Goal: Task Accomplishment & Management: Complete application form

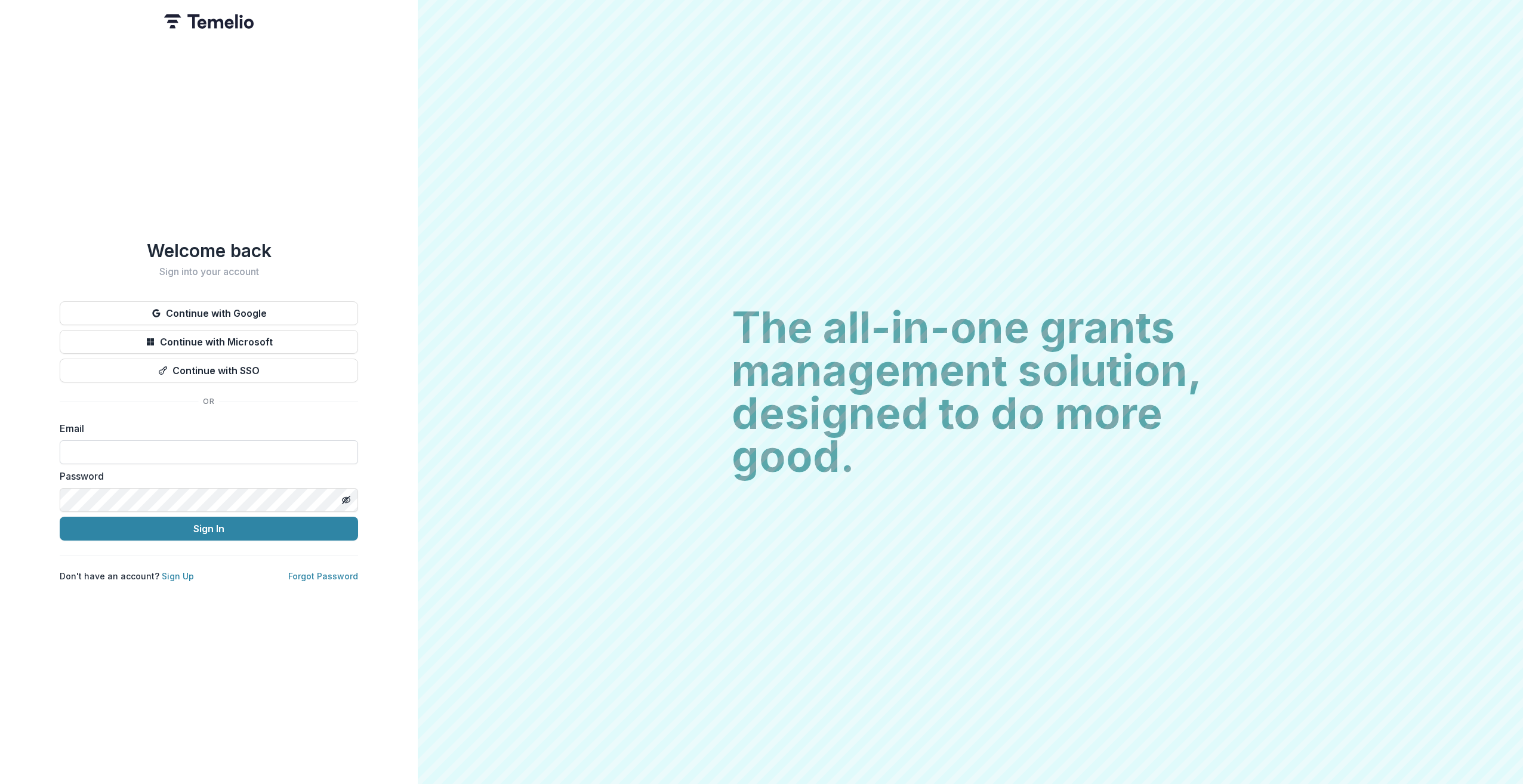
type input "**********"
click at [60, 517] on button "Sign In" at bounding box center [209, 529] width 299 height 24
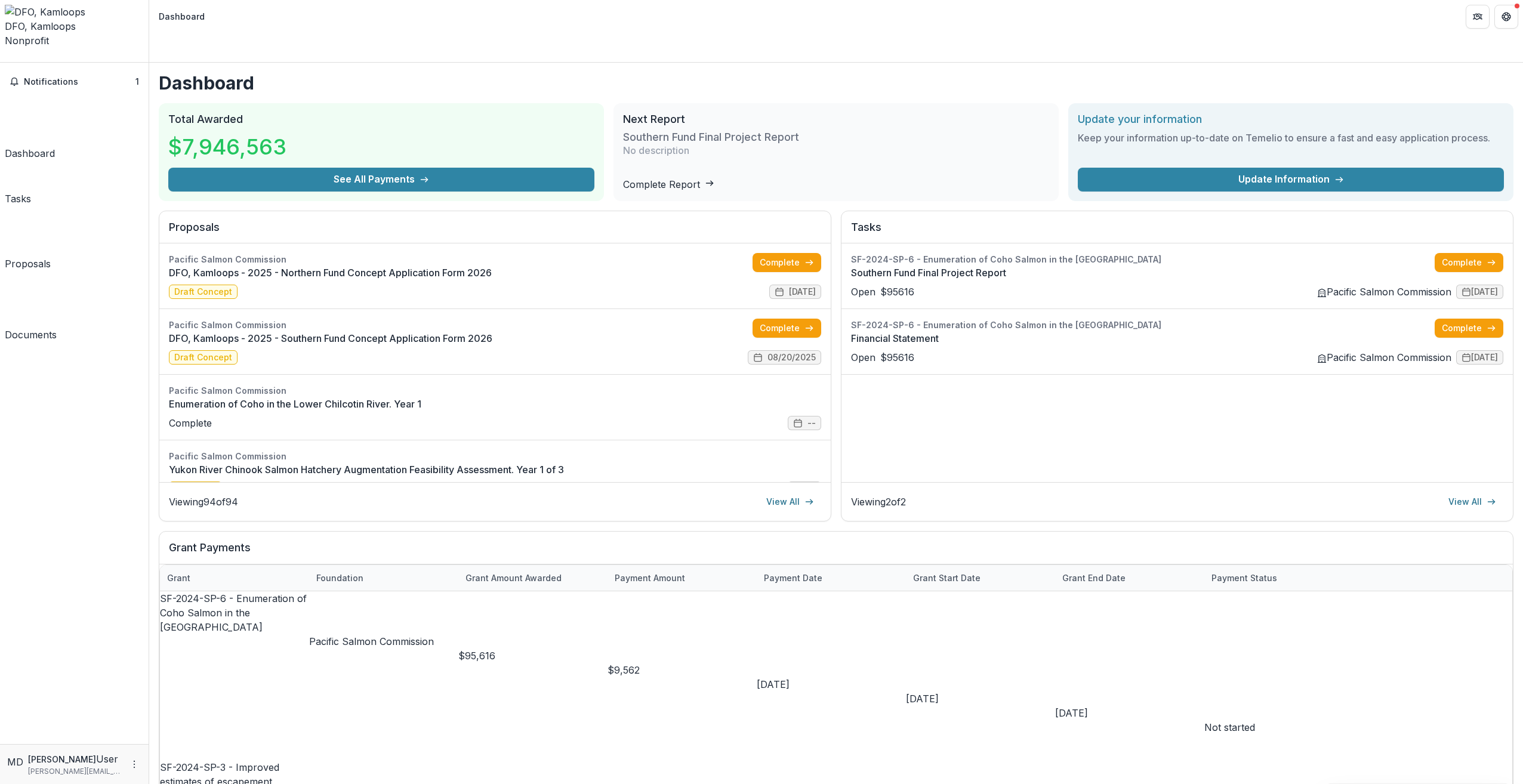
click at [51, 211] on link "Proposals" at bounding box center [28, 241] width 46 height 61
click at [64, 77] on span "Notifications" at bounding box center [80, 82] width 112 height 11
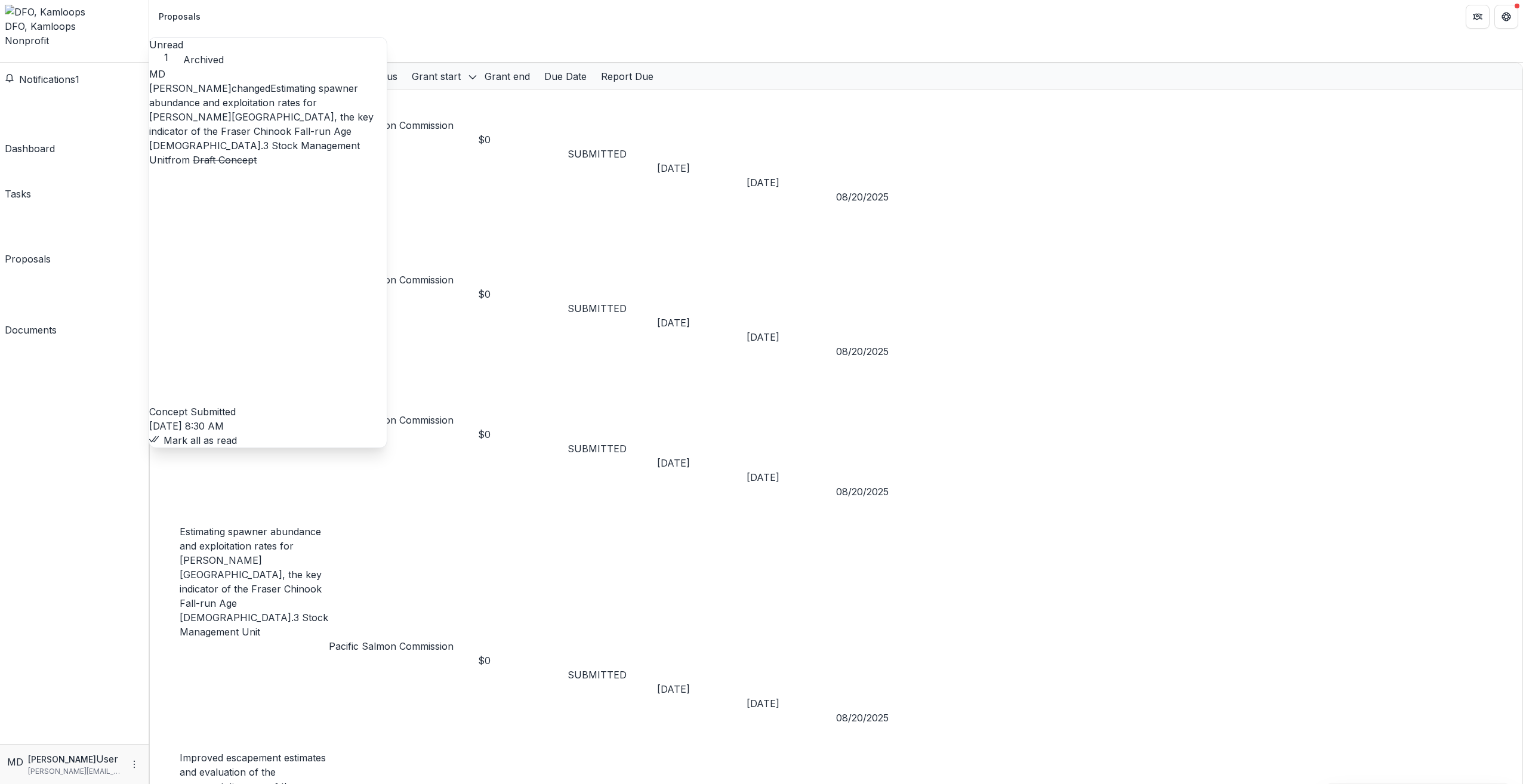
click at [237, 433] on button "Mark all as read" at bounding box center [193, 440] width 88 height 14
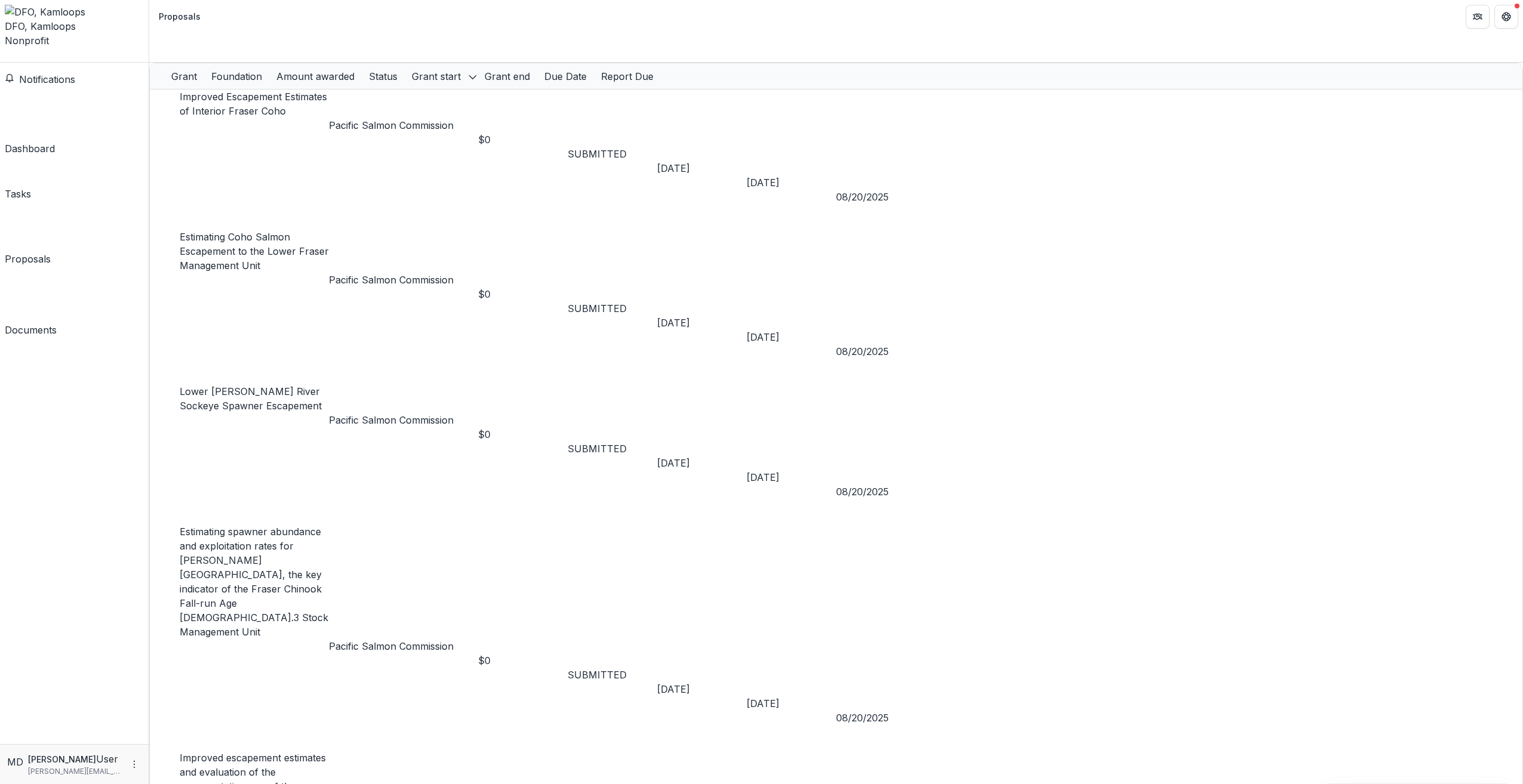
click at [297, 4] on header "Proposals" at bounding box center [836, 16] width 1374 height 33
click at [49, 327] on div "Documents" at bounding box center [31, 334] width 52 height 14
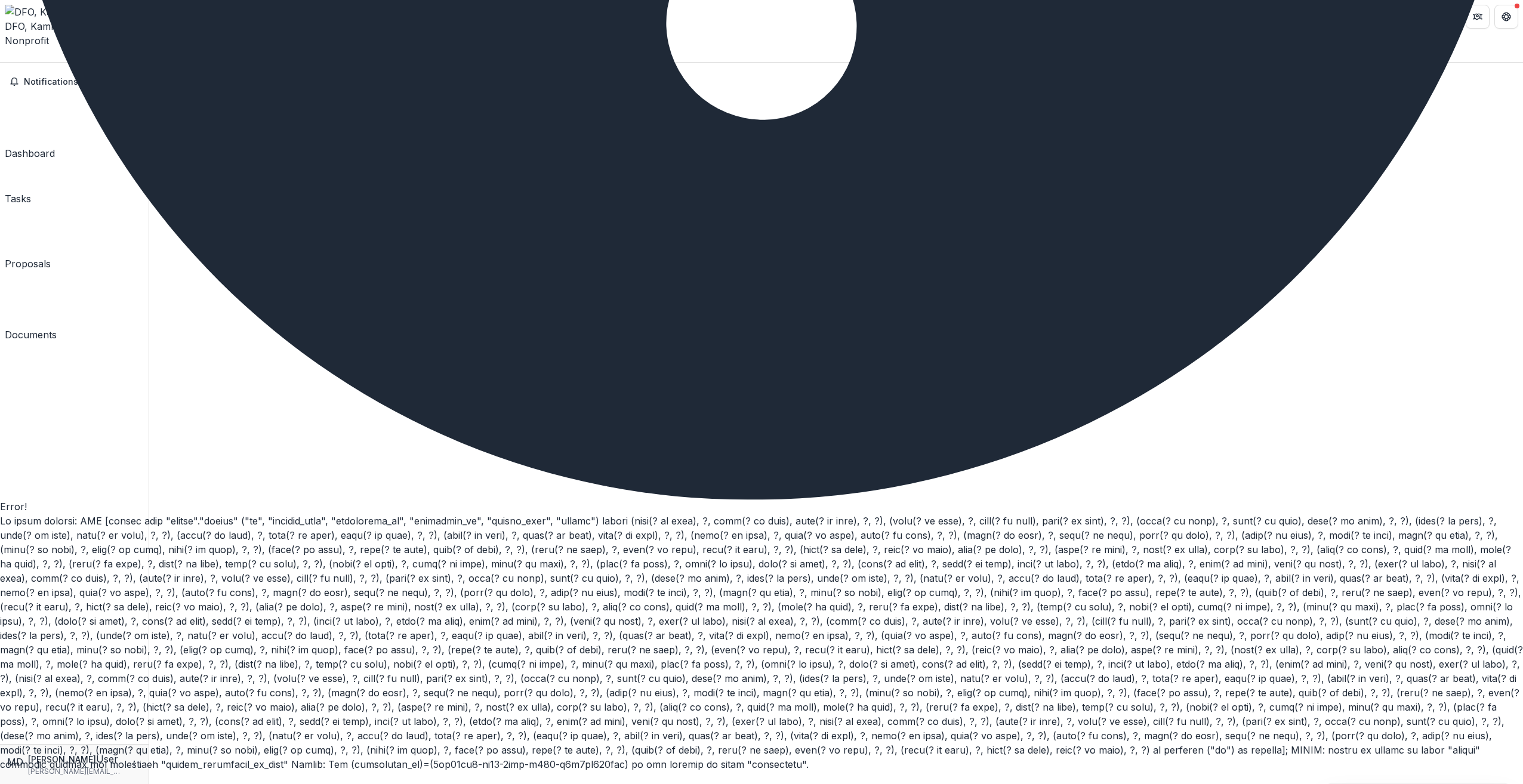
click at [51, 146] on div "Dashboard" at bounding box center [30, 153] width 50 height 14
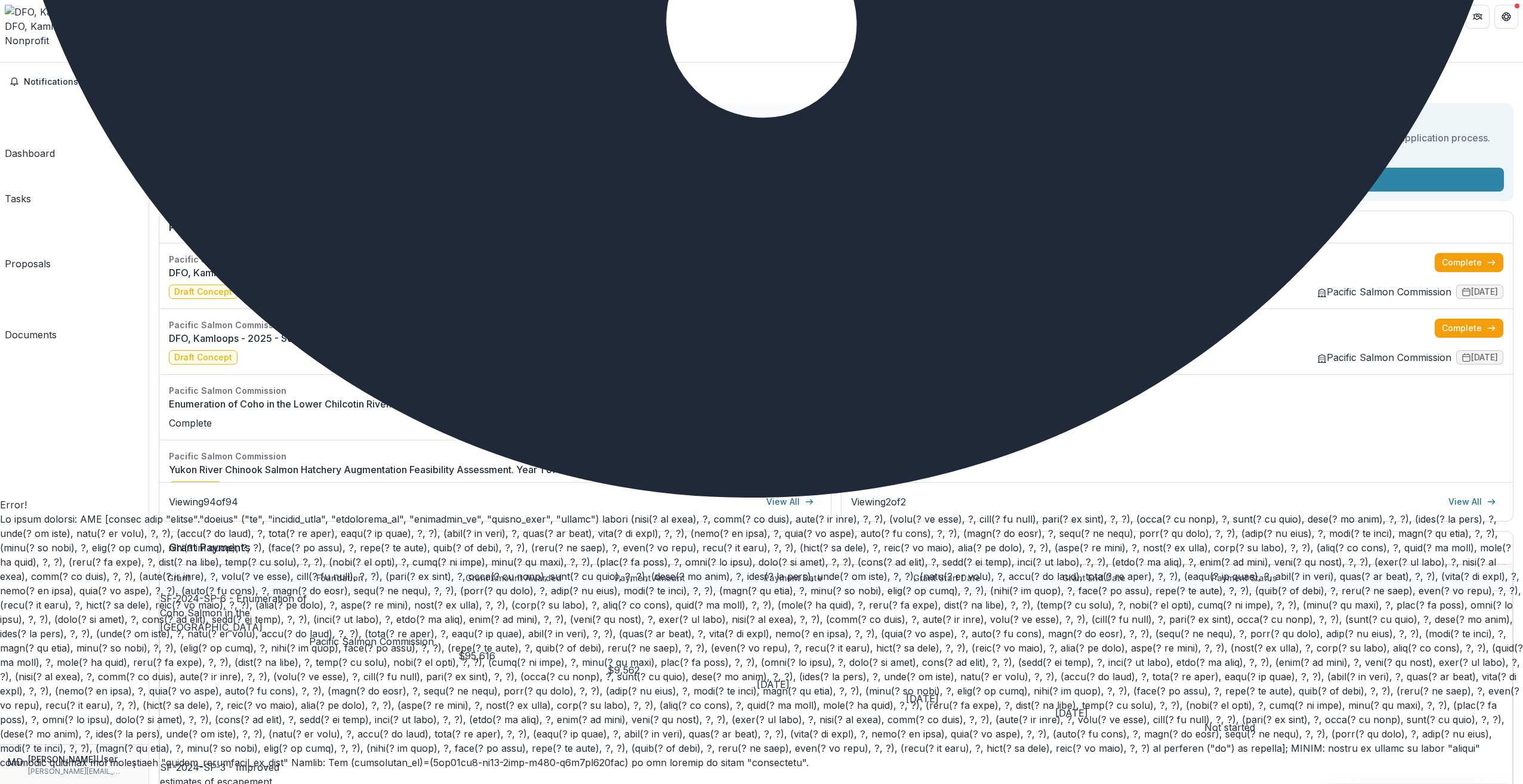
click at [1035, 20] on header "Dashboard" at bounding box center [836, 16] width 1374 height 33
click at [31, 192] on div "Tasks" at bounding box center [17, 198] width 26 height 14
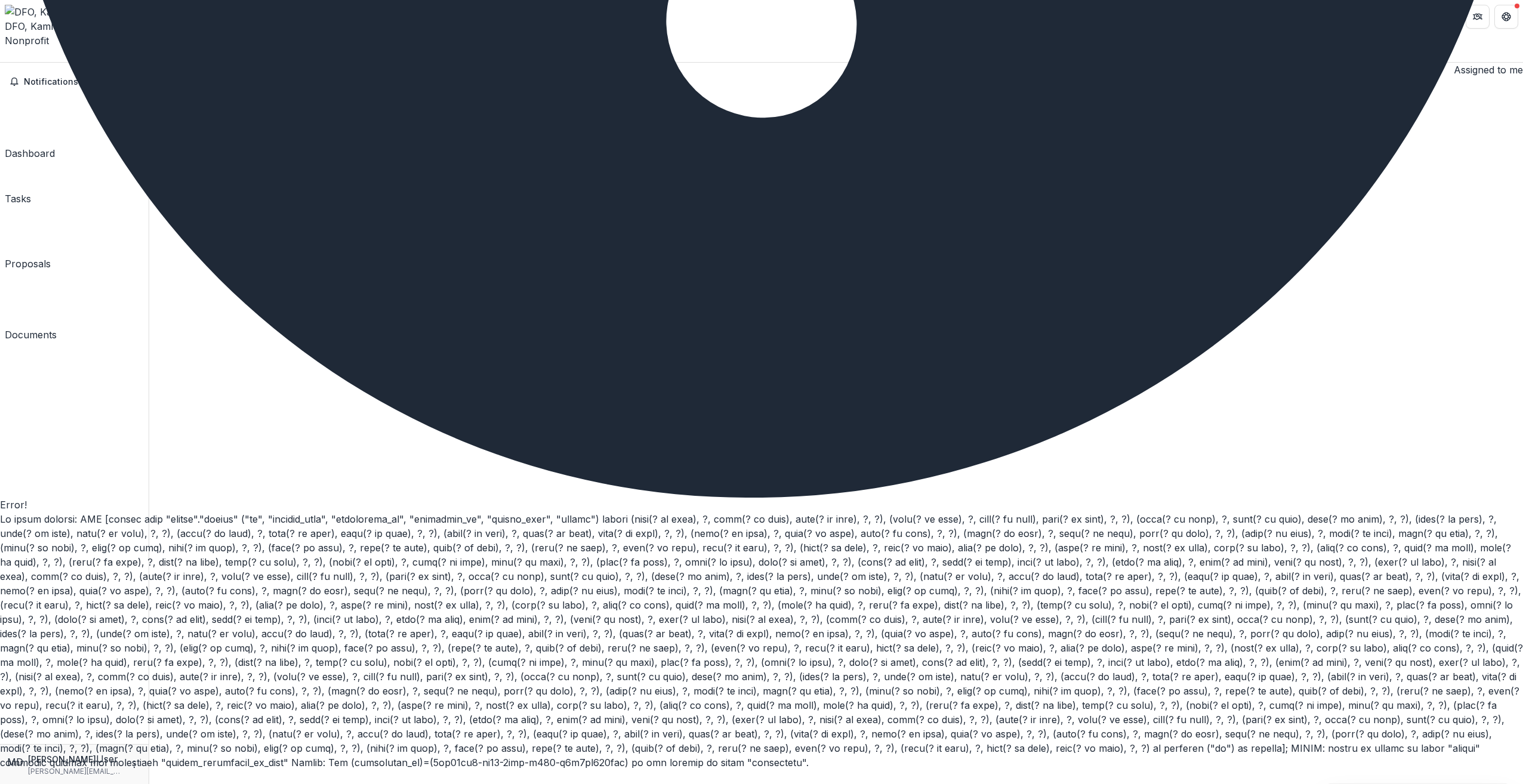
click at [53, 146] on div "Dashboard" at bounding box center [30, 153] width 50 height 14
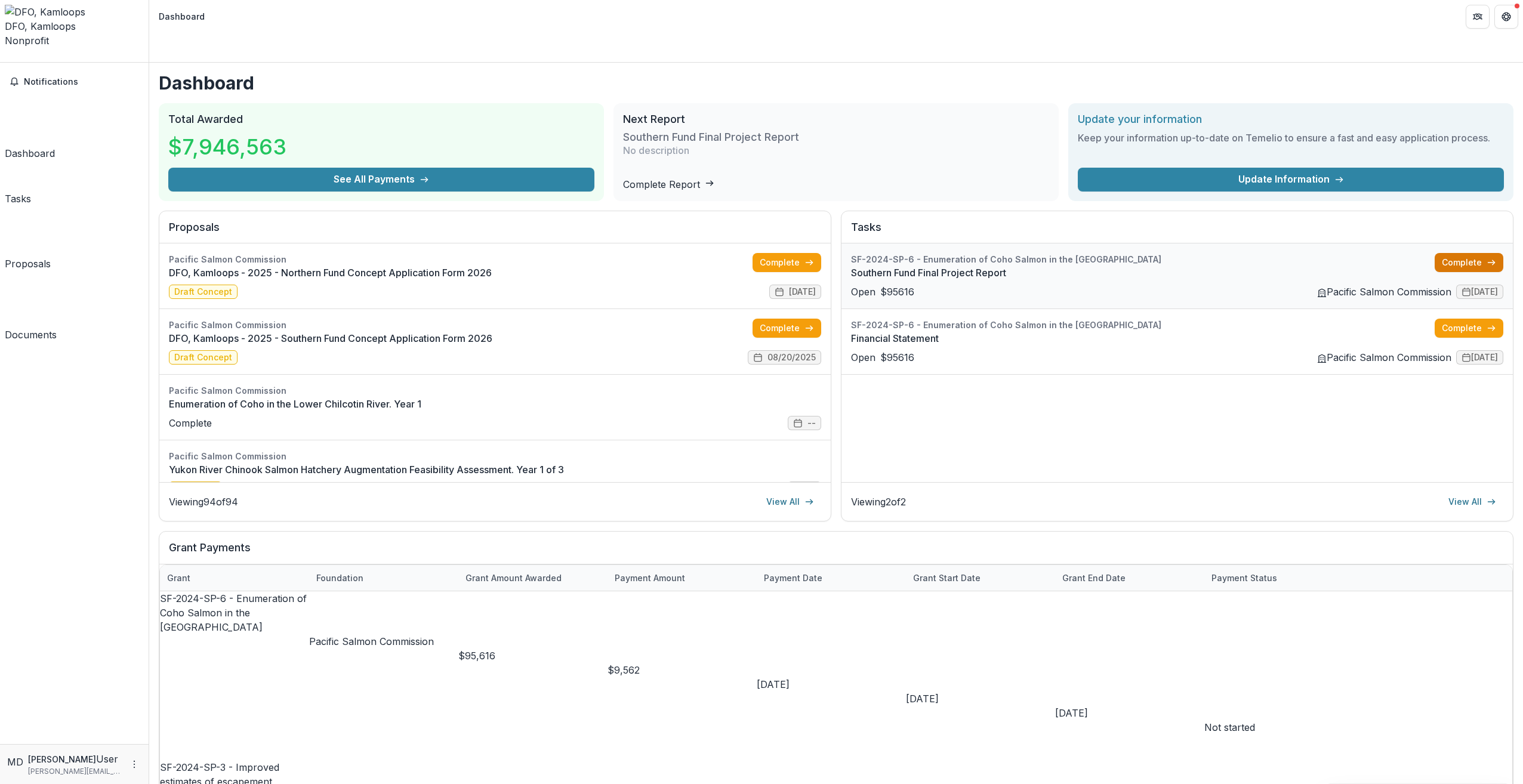
click at [1445, 253] on link "Complete" at bounding box center [1468, 263] width 68 height 19
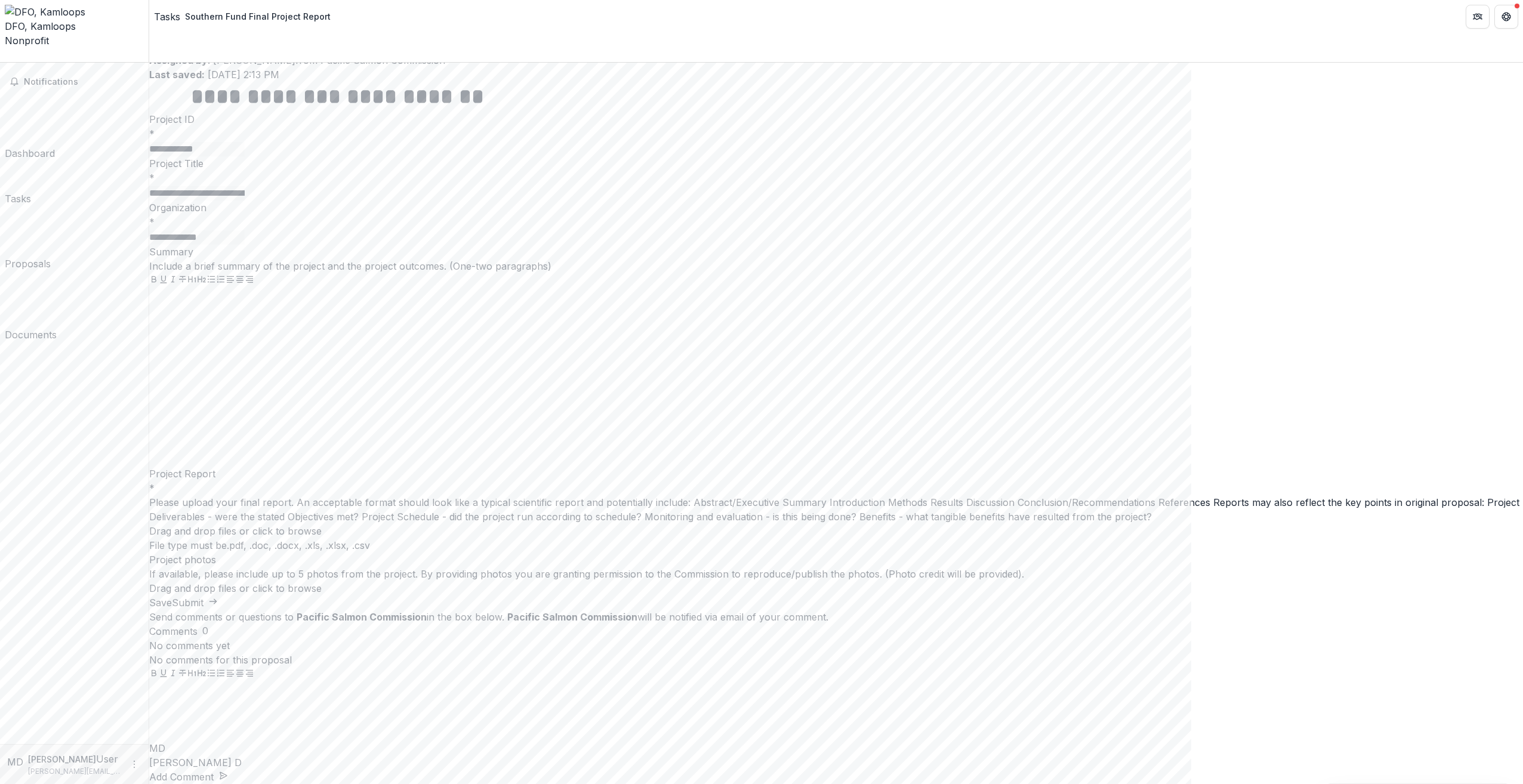
scroll to position [237, 0]
click at [322, 537] on span "click to browse" at bounding box center [287, 531] width 69 height 12
type input "**********"
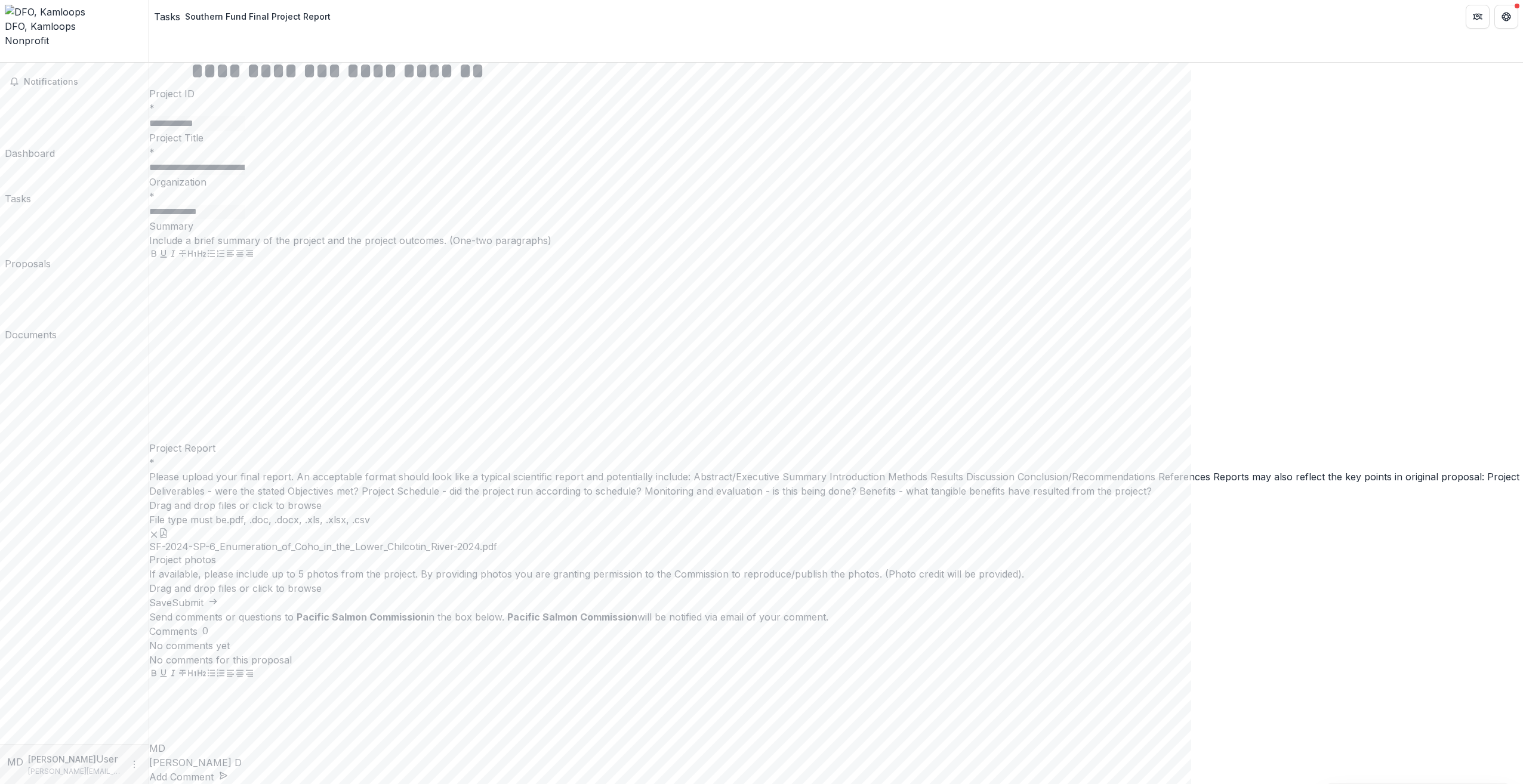
scroll to position [299, 0]
click at [497, 553] on span "SF-2024-SP-6_Enumeration_of_Coho_in_the_Lower_Chilcotin_River-2024.pdf" at bounding box center [323, 547] width 348 height 12
click at [218, 610] on button "Submit" at bounding box center [195, 602] width 46 height 14
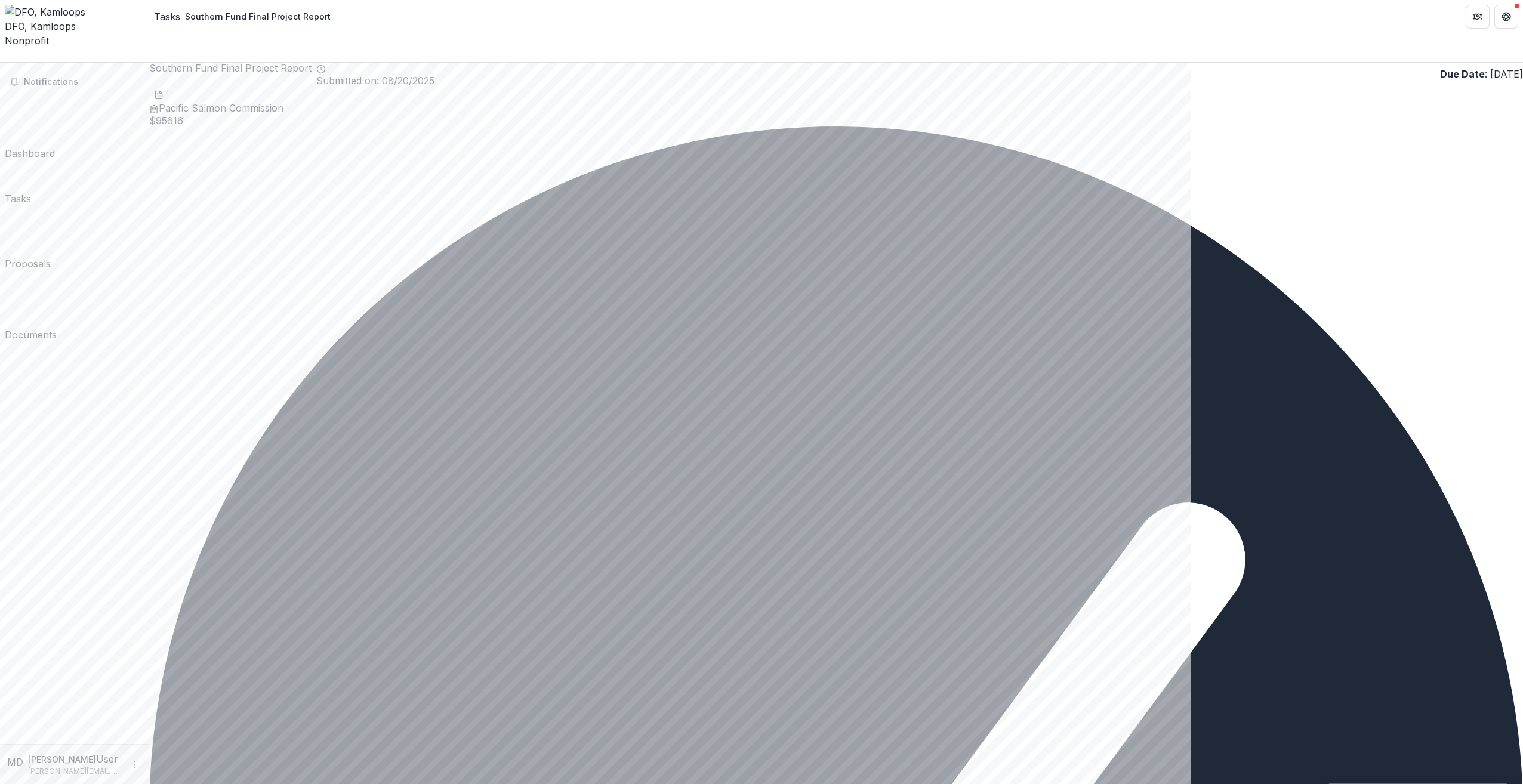
scroll to position [0, 0]
